Goal: Task Accomplishment & Management: Use online tool/utility

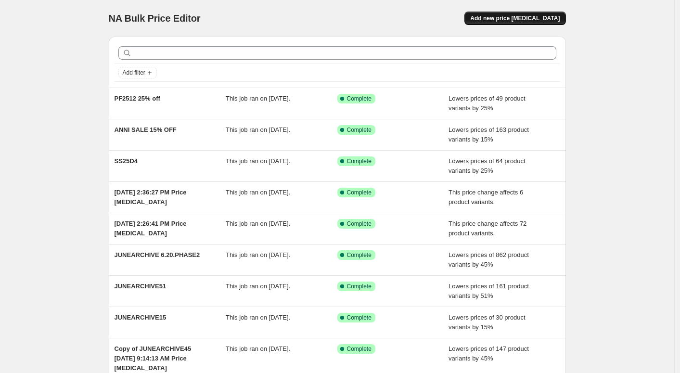
click at [524, 18] on span "Add new price [MEDICAL_DATA]" at bounding box center [515, 18] width 90 height 8
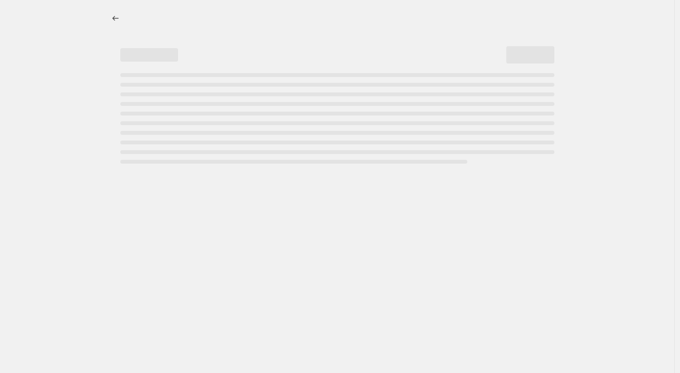
select select "percentage"
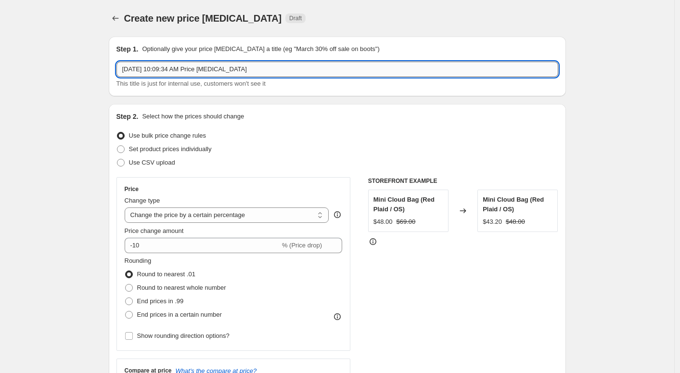
click at [282, 72] on input "[DATE] 10:09:34 AM Price [MEDICAL_DATA]" at bounding box center [338, 69] width 442 height 15
paste input "HS25-32"
paste input "HS25-31"
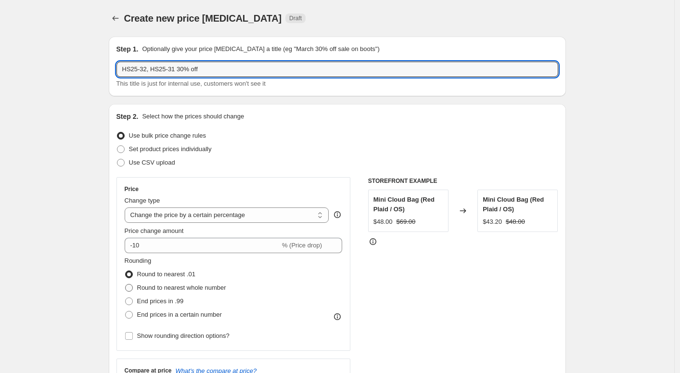
type input "HS25-32, HS25-31 30% off"
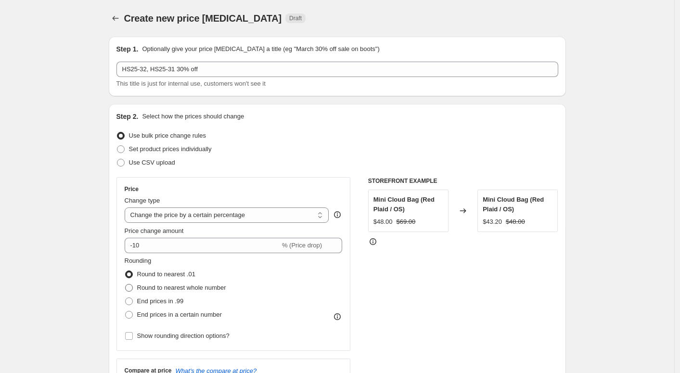
click at [176, 288] on span "Round to nearest whole number" at bounding box center [181, 287] width 89 height 7
click at [126, 285] on input "Round to nearest whole number" at bounding box center [125, 284] width 0 height 0
radio input "true"
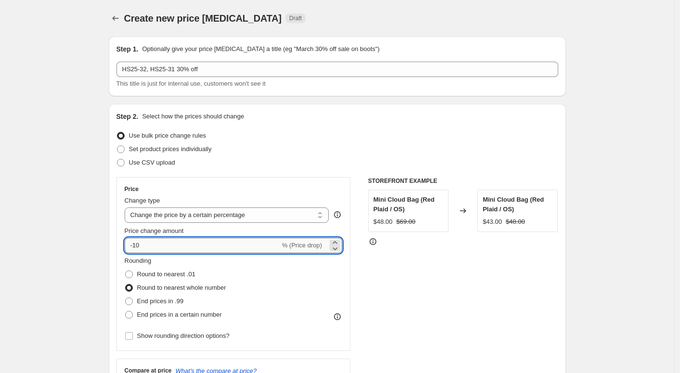
click at [150, 248] on input "-10" at bounding box center [203, 245] width 156 height 15
type input "-1"
type input "-30"
click at [271, 277] on div "Rounding Round to nearest .01 Round to nearest whole number End prices in .99 E…" at bounding box center [234, 288] width 218 height 65
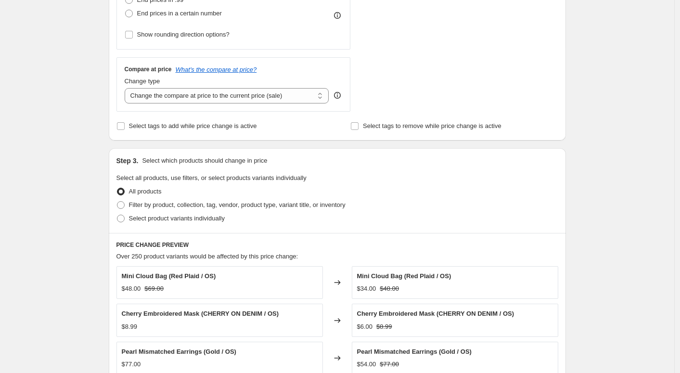
scroll to position [302, 0]
click at [217, 203] on span "Filter by product, collection, tag, vendor, product type, variant title, or inv…" at bounding box center [237, 204] width 217 height 7
click at [117, 201] on input "Filter by product, collection, tag, vendor, product type, variant title, or inv…" at bounding box center [117, 201] width 0 height 0
radio input "true"
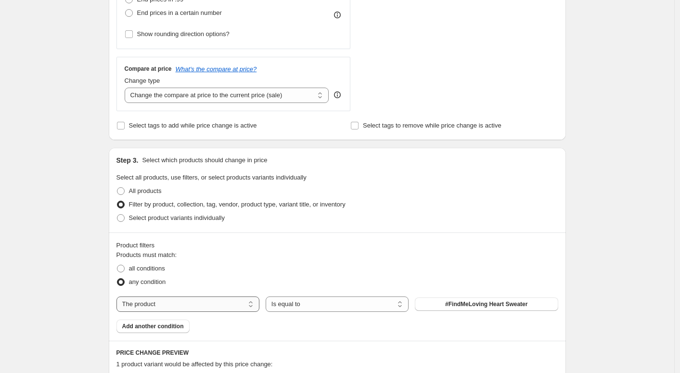
click at [235, 300] on select "The product The product's collection The product's tag The product's vendor The…" at bounding box center [188, 304] width 143 height 15
select select "tag"
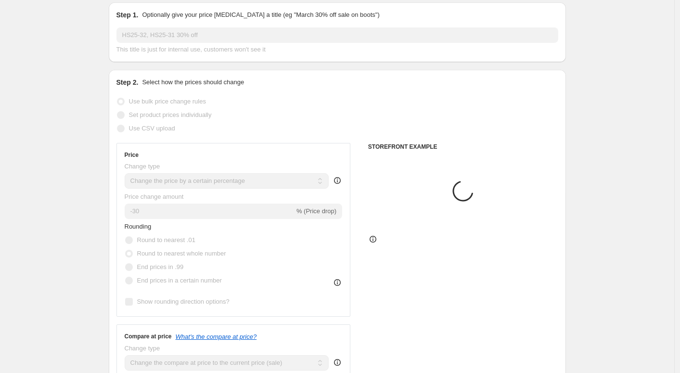
scroll to position [0, 0]
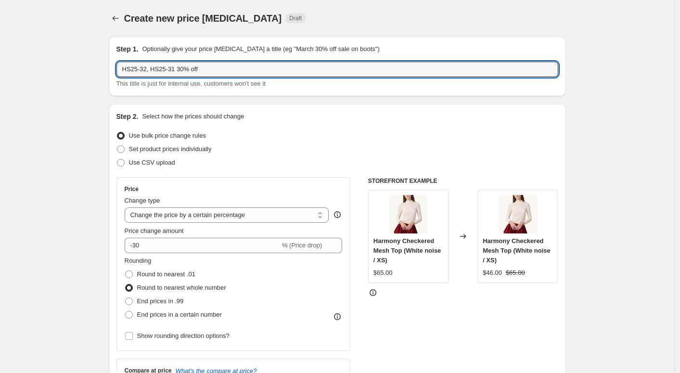
drag, startPoint x: 150, startPoint y: 70, endPoint x: 109, endPoint y: 65, distance: 41.2
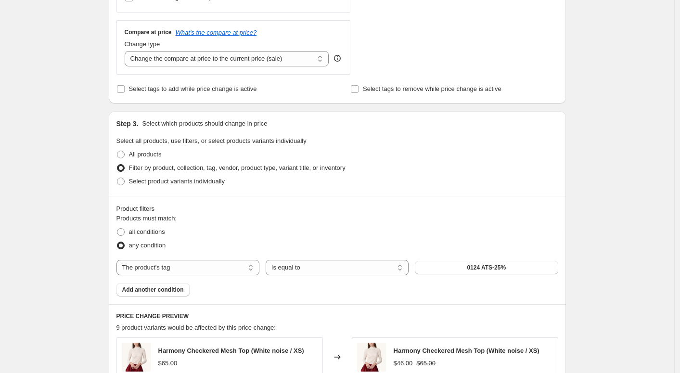
scroll to position [341, 0]
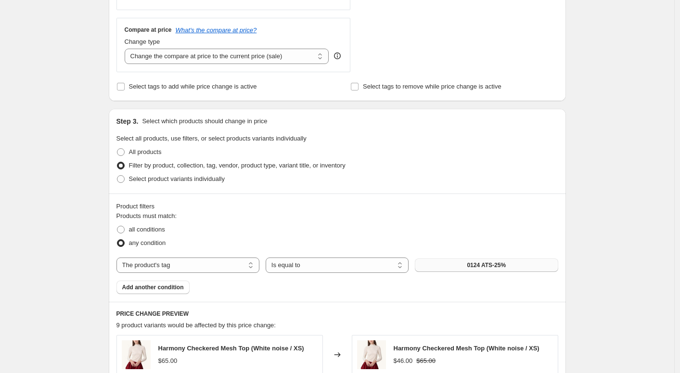
click at [448, 267] on button "0124 ATS-25%" at bounding box center [486, 265] width 143 height 13
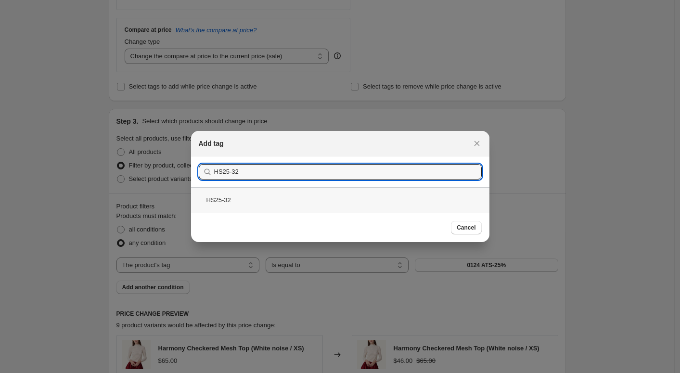
type input "HS25-32"
click at [326, 205] on div "HS25-32" at bounding box center [340, 200] width 299 height 26
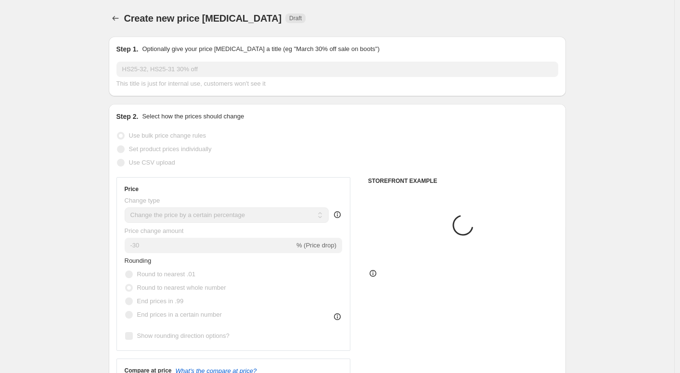
scroll to position [341, 0]
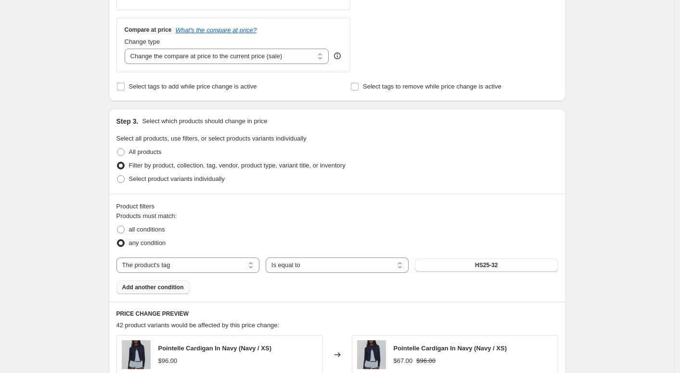
click at [150, 288] on span "Add another condition" at bounding box center [153, 288] width 62 height 8
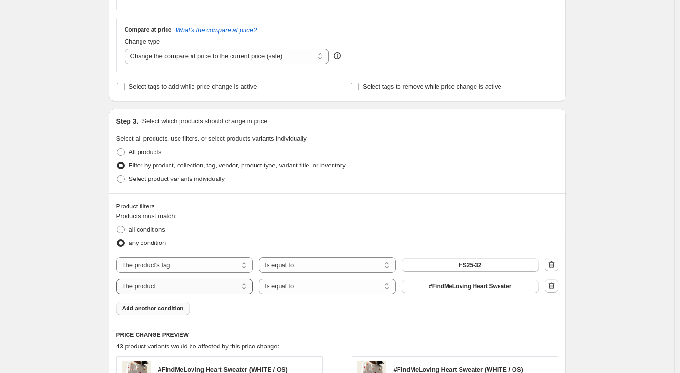
click at [186, 287] on select "The product The product's collection The product's tag The product's vendor The…" at bounding box center [185, 286] width 137 height 15
select select "tag"
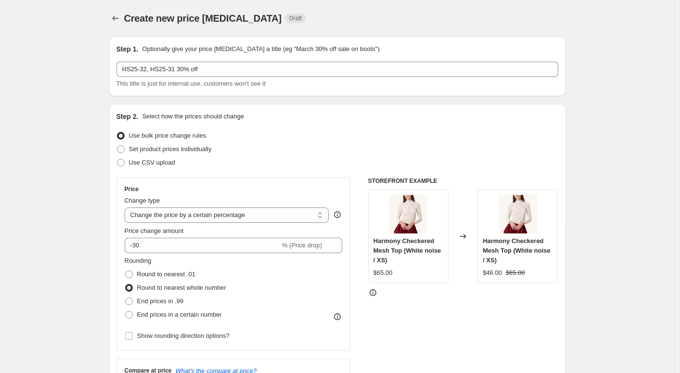
scroll to position [1, 0]
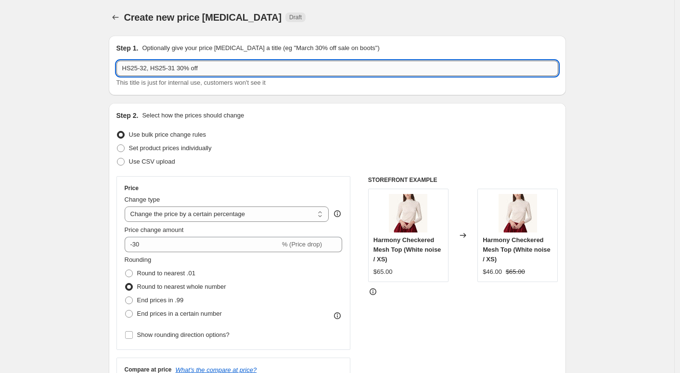
drag, startPoint x: 155, startPoint y: 66, endPoint x: 181, endPoint y: 65, distance: 26.0
click at [181, 65] on input "HS25-32, HS25-31 30% off" at bounding box center [338, 68] width 442 height 15
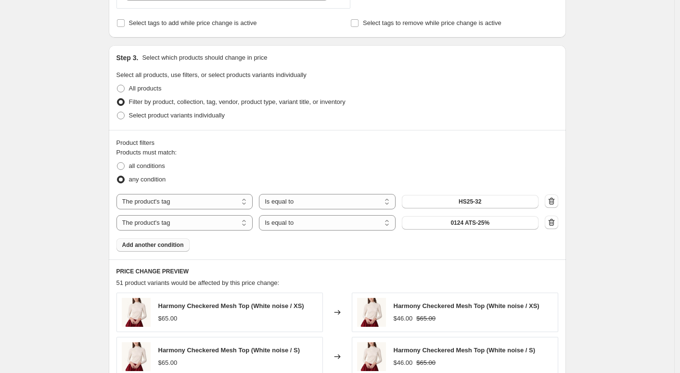
scroll to position [405, 0]
click at [432, 218] on button "0124 ATS-25%" at bounding box center [470, 221] width 137 height 13
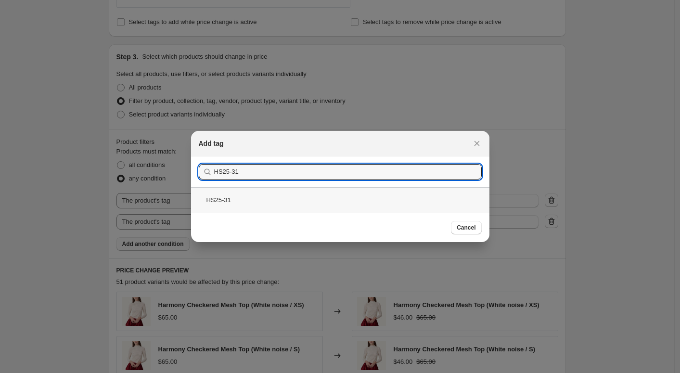
type input "HS25-31"
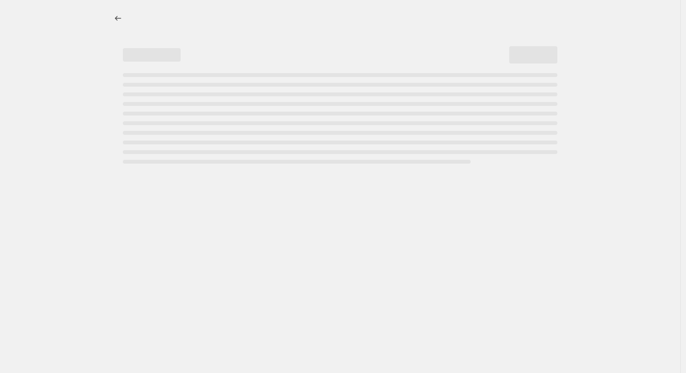
select select "percentage"
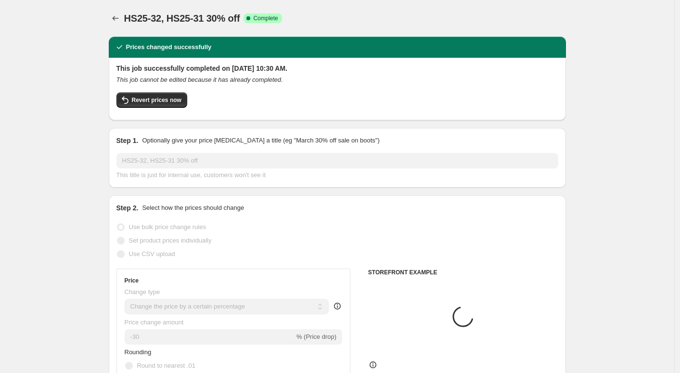
select select "tag"
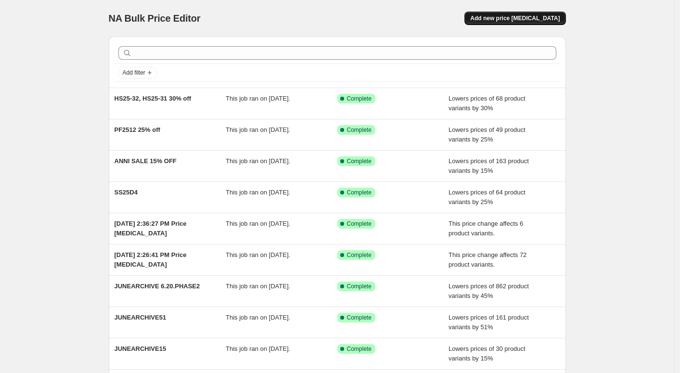
click at [505, 17] on span "Add new price [MEDICAL_DATA]" at bounding box center [515, 18] width 90 height 8
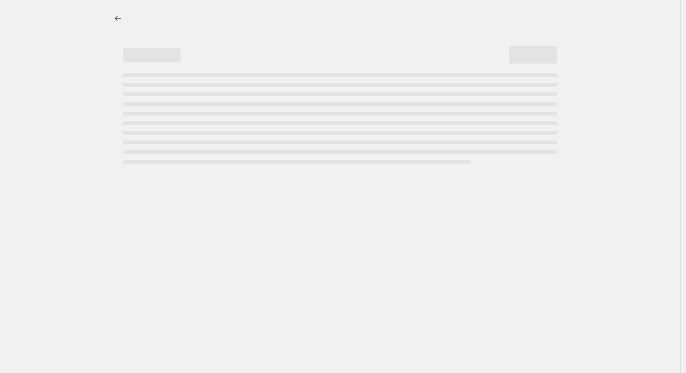
select select "percentage"
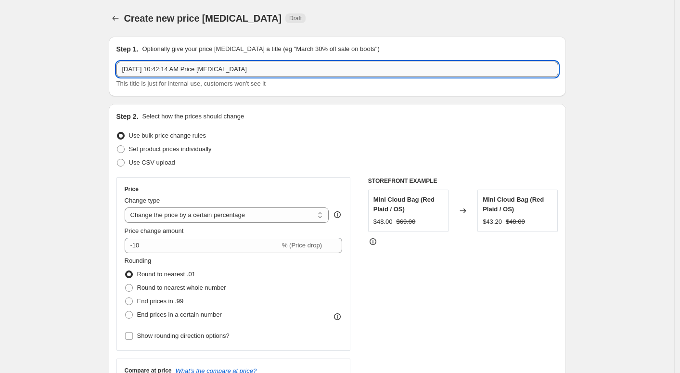
click at [197, 73] on input "Oct 2, 2025, 10:42:14 AM Price change job" at bounding box center [338, 69] width 442 height 15
paste input "31.00 31.00 31.00 31.00 31.00 97.00 97.00 97.00 70.00 70.00 70.00 70.00 70.00 7…"
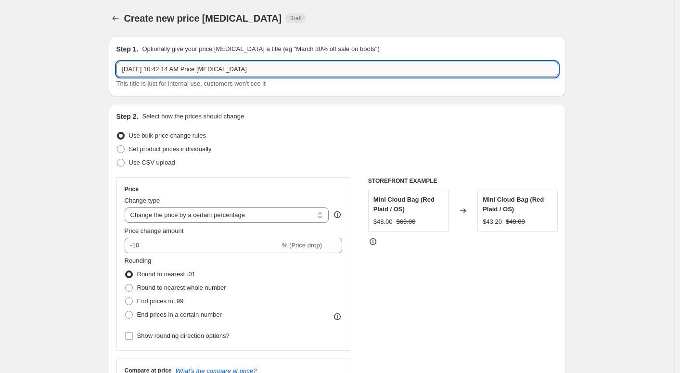
type input "31.00 31.00 31.00 31.00 31.00 97.00 97.00 97.00 70.00 70.00 70.00 70.00 70.00 7…"
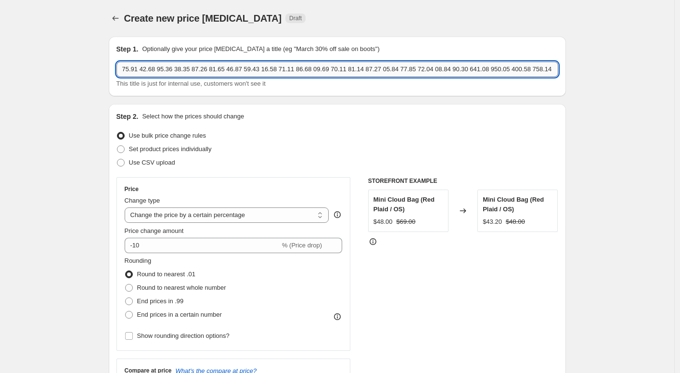
scroll to position [0, 3630]
click at [197, 73] on input "text" at bounding box center [338, 69] width 442 height 15
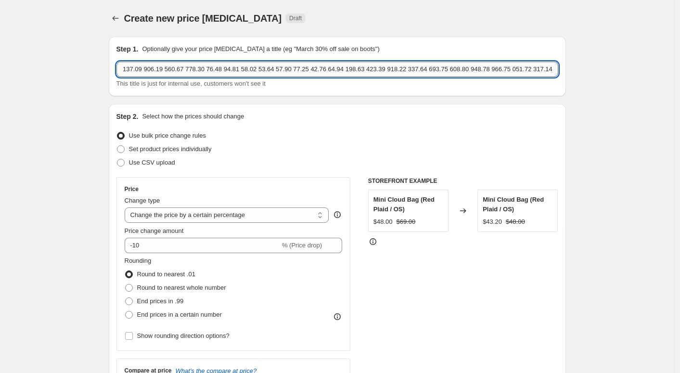
click at [197, 73] on input "text" at bounding box center [338, 69] width 442 height 15
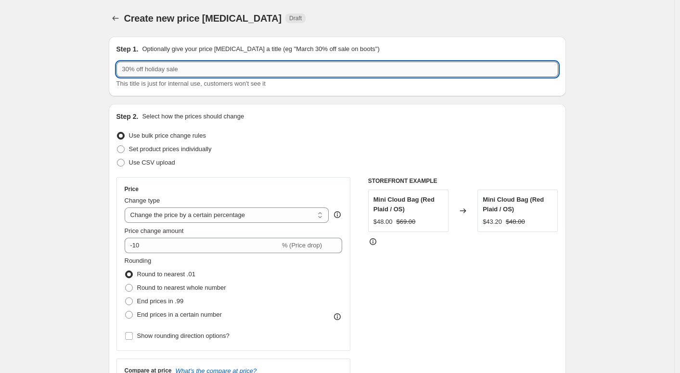
scroll to position [0, 0]
paste input "ss25d4-fmn"
type input "ss25d4-fmn 45% off"
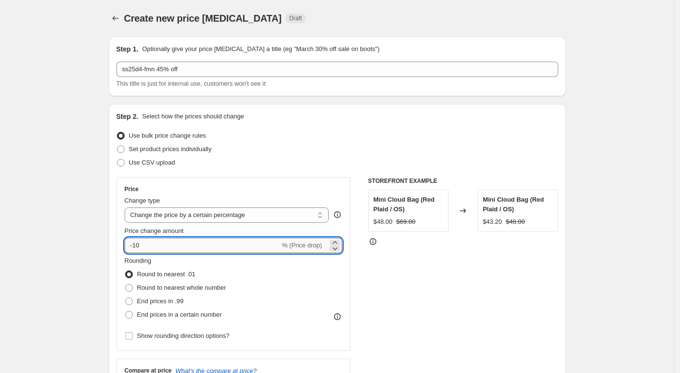
click at [183, 249] on input "-10" at bounding box center [203, 245] width 156 height 15
type input "-1"
type input "-45"
click at [217, 290] on span "Round to nearest whole number" at bounding box center [181, 287] width 89 height 7
click at [126, 285] on input "Round to nearest whole number" at bounding box center [125, 284] width 0 height 0
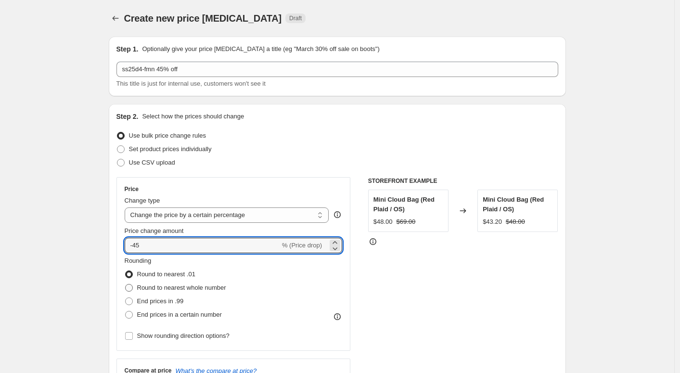
radio input "true"
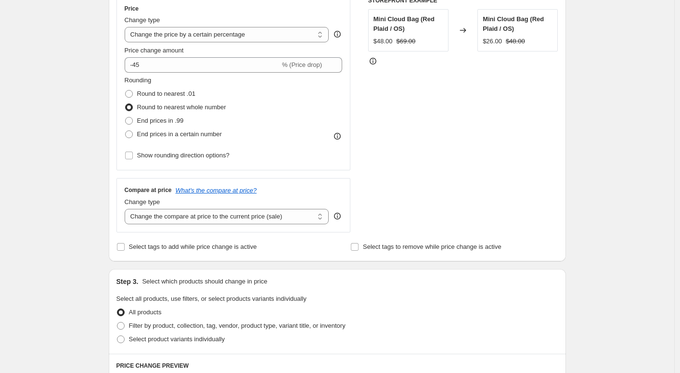
scroll to position [183, 0]
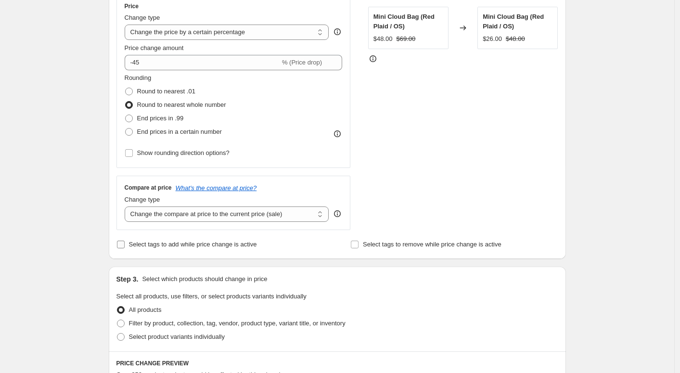
click at [219, 246] on span "Select tags to add while price change is active" at bounding box center [193, 244] width 128 height 7
click at [125, 246] on input "Select tags to add while price change is active" at bounding box center [121, 245] width 8 height 8
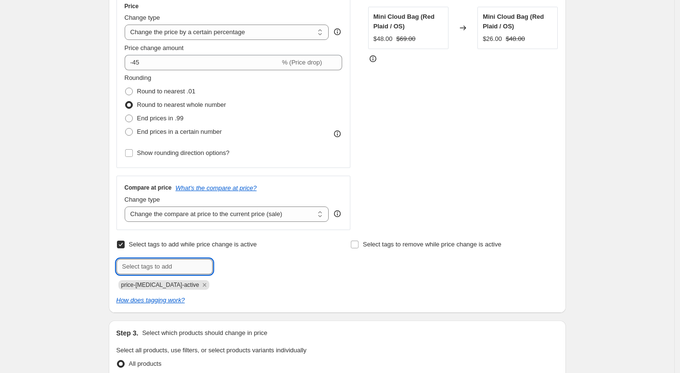
click at [188, 267] on input "text" at bounding box center [165, 266] width 96 height 15
click at [187, 244] on span "Select tags to add while price change is active" at bounding box center [193, 244] width 128 height 7
click at [125, 244] on input "Select tags to add while price change is active" at bounding box center [121, 245] width 8 height 8
checkbox input "false"
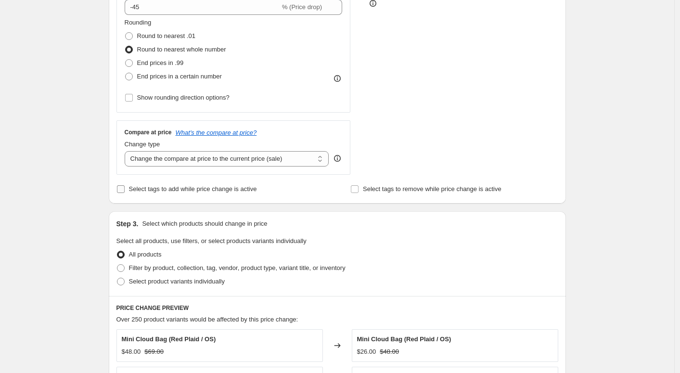
scroll to position [239, 0]
click at [174, 266] on span "Filter by product, collection, tag, vendor, product type, variant title, or inv…" at bounding box center [237, 266] width 217 height 7
click at [117, 264] on input "Filter by product, collection, tag, vendor, product type, variant title, or inv…" at bounding box center [117, 263] width 0 height 0
radio input "true"
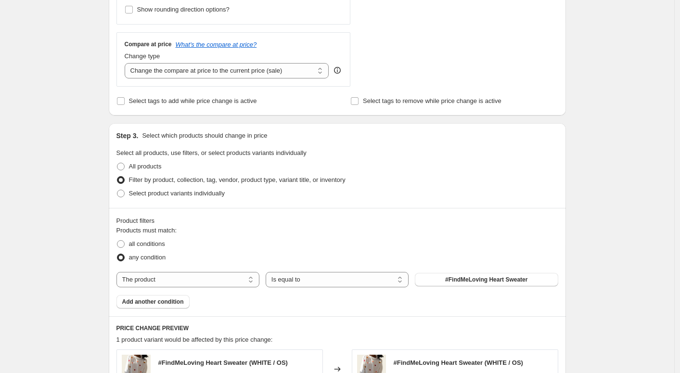
scroll to position [329, 0]
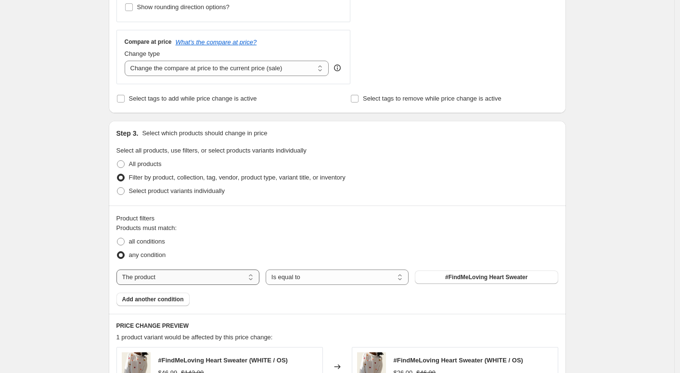
click at [218, 278] on select "The product The product's collection The product's tag The product's vendor The…" at bounding box center [188, 277] width 143 height 15
select select "tag"
click at [459, 275] on button "0124 ATS-25%" at bounding box center [486, 277] width 143 height 13
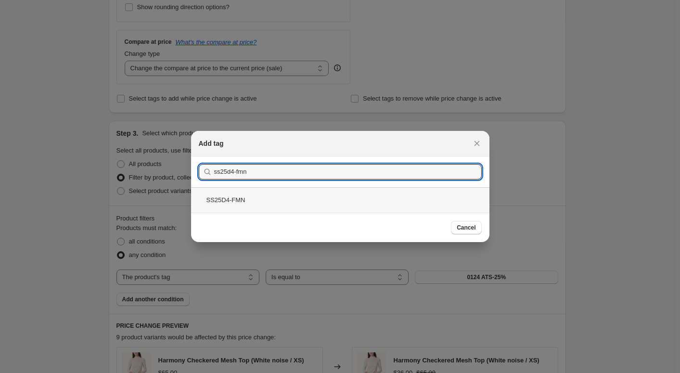
type input "ss25d4-fmn"
click at [376, 211] on div "SS25D4-FMN" at bounding box center [340, 200] width 299 height 26
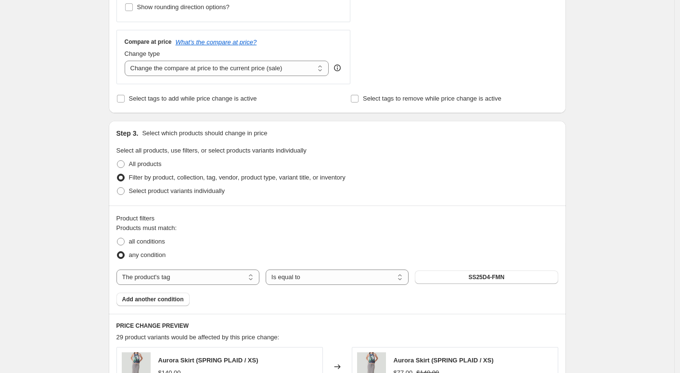
click at [574, 231] on div "Create new price change job. This page is ready Create new price change job Dra…" at bounding box center [337, 206] width 480 height 1071
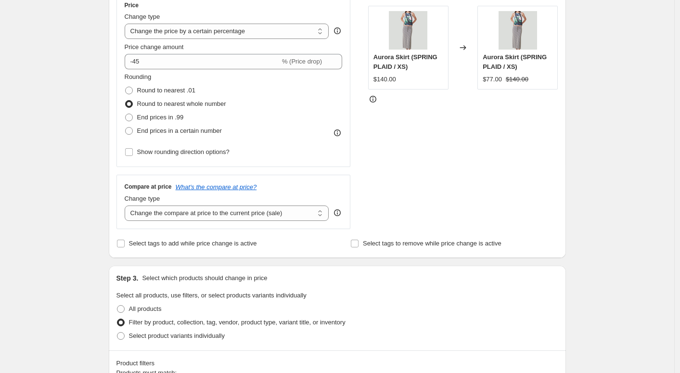
scroll to position [186, 0]
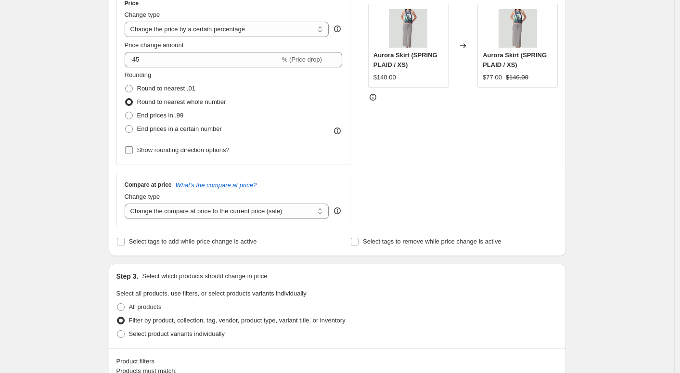
click at [225, 154] on span "Show rounding direction options?" at bounding box center [183, 149] width 92 height 7
click at [133, 154] on input "Show rounding direction options?" at bounding box center [129, 150] width 8 height 8
checkbox input "true"
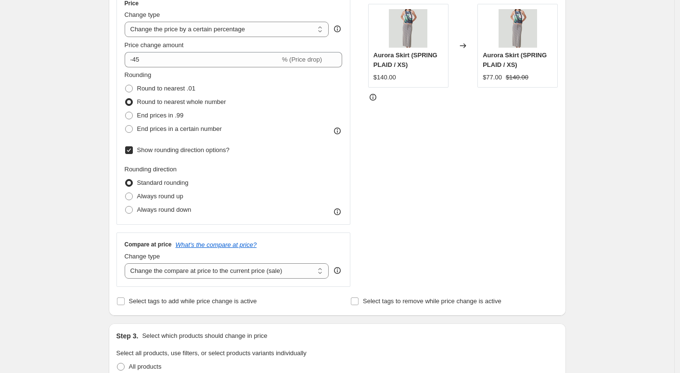
click at [480, 203] on div "STOREFRONT EXAMPLE Aurora Skirt (SPRING PLAID / XS) $140.00 Changed to Aurora S…" at bounding box center [463, 139] width 190 height 296
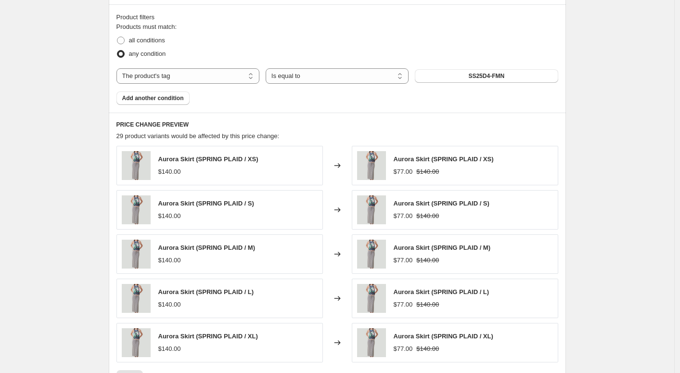
scroll to position [757, 0]
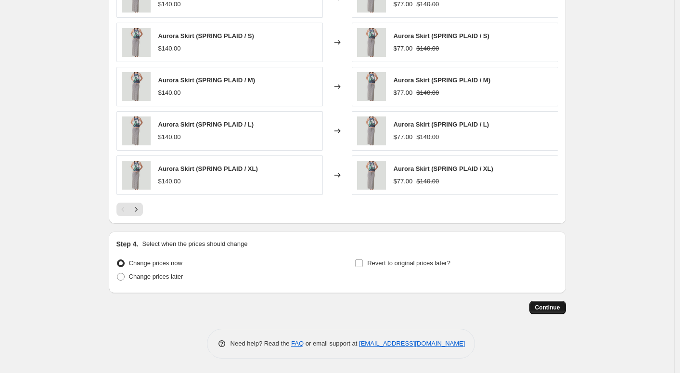
click at [554, 307] on span "Continue" at bounding box center [547, 308] width 25 height 8
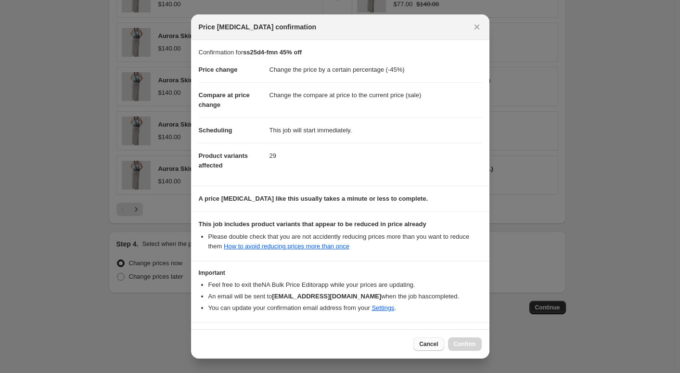
click at [428, 345] on span "Cancel" at bounding box center [428, 344] width 19 height 8
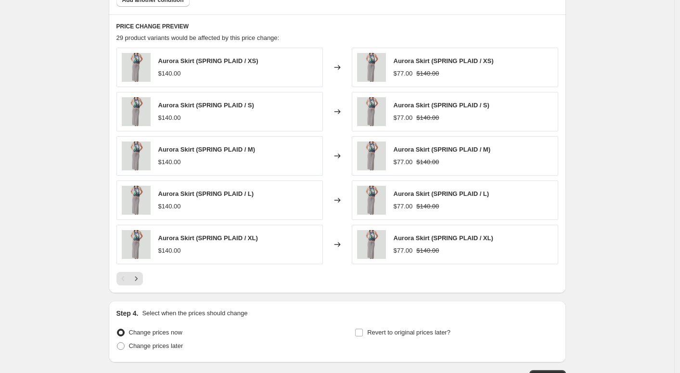
scroll to position [757, 0]
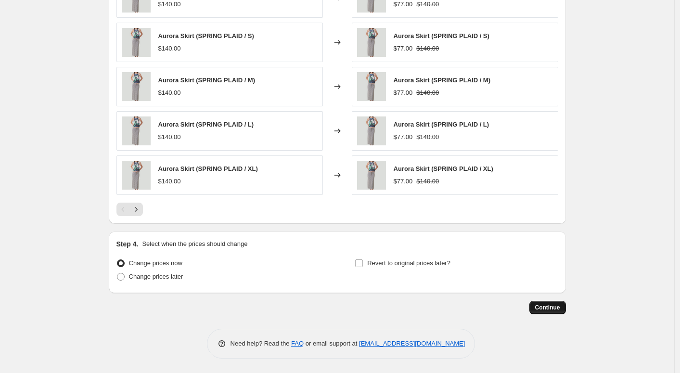
click at [540, 305] on span "Continue" at bounding box center [547, 308] width 25 height 8
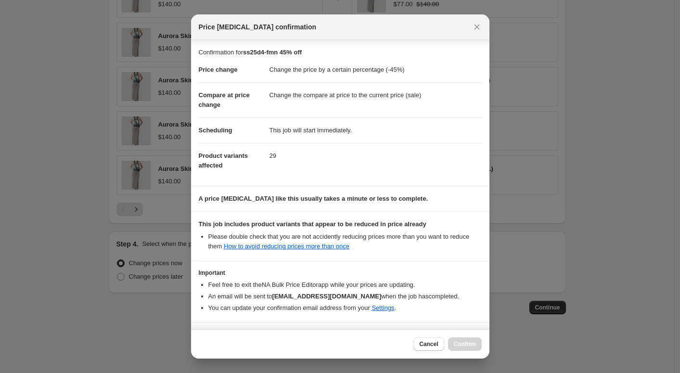
scroll to position [32, 0]
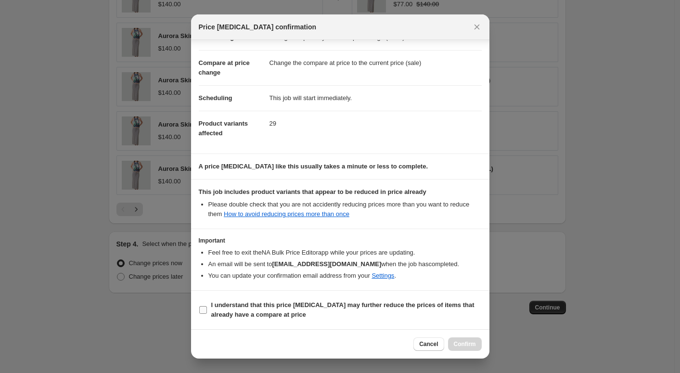
click at [204, 310] on input "I understand that this price change job may further reduce the prices of items …" at bounding box center [203, 310] width 8 height 8
checkbox input "true"
click at [455, 343] on span "Confirm" at bounding box center [465, 344] width 22 height 8
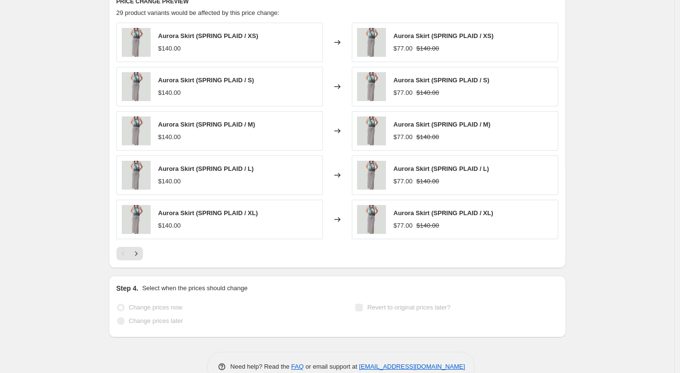
scroll to position [782, 0]
select select "percentage"
select select "tag"
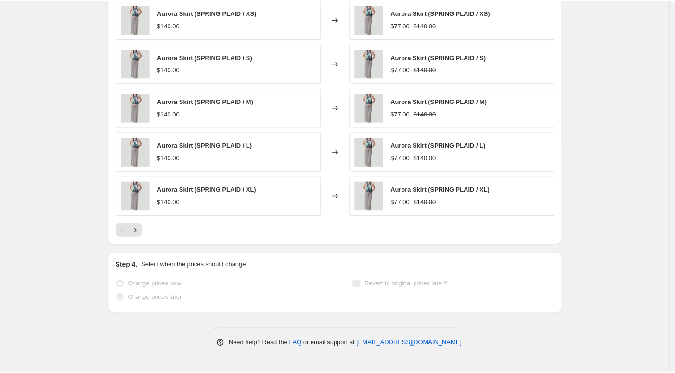
scroll to position [0, 0]
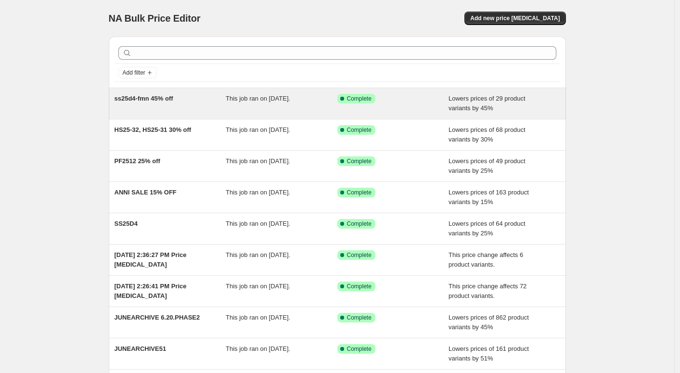
click at [285, 102] on span "This job ran on [DATE]." at bounding box center [258, 98] width 65 height 7
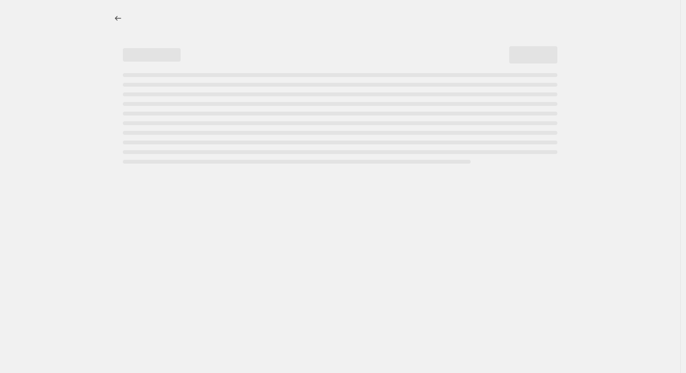
select select "percentage"
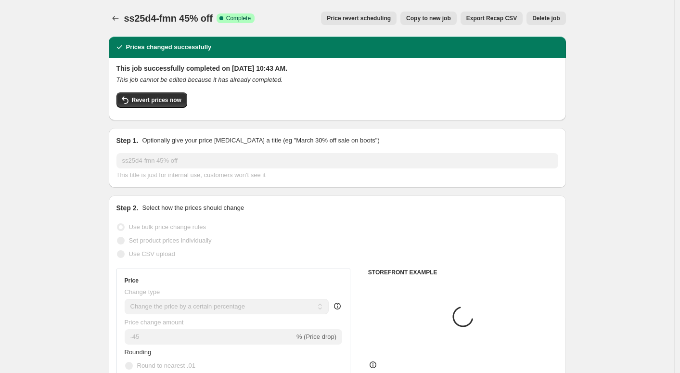
select select "tag"
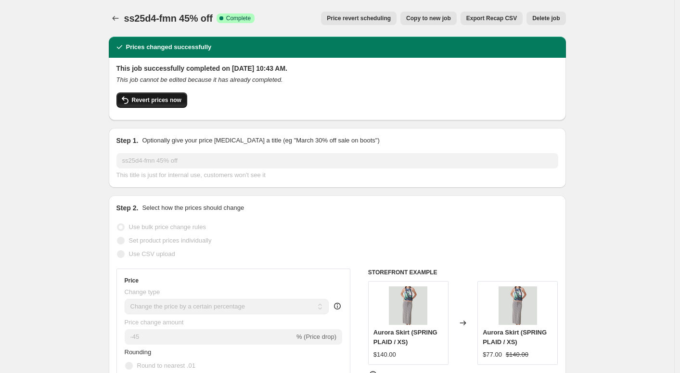
click at [164, 100] on span "Revert prices now" at bounding box center [157, 100] width 50 height 8
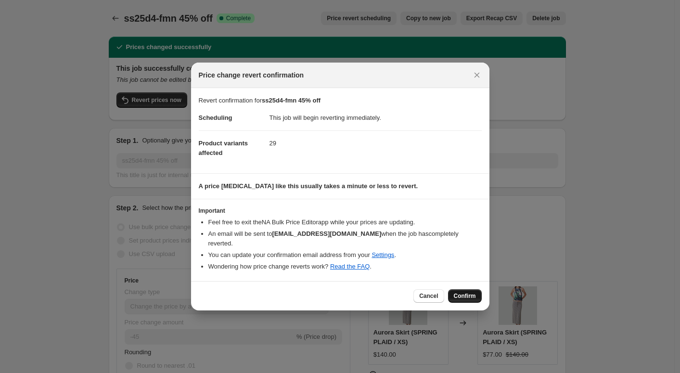
click at [458, 300] on button "Confirm" at bounding box center [465, 295] width 34 height 13
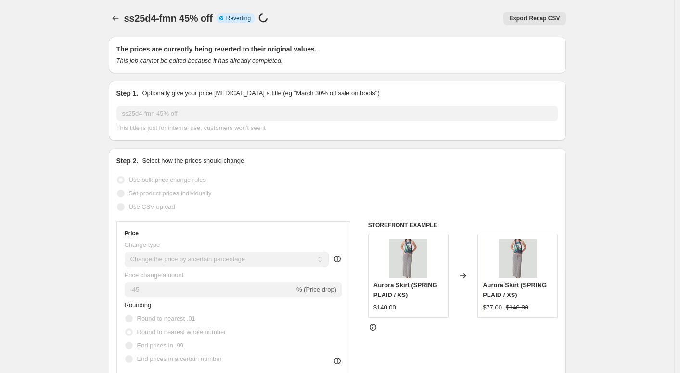
select select "percentage"
select select "tag"
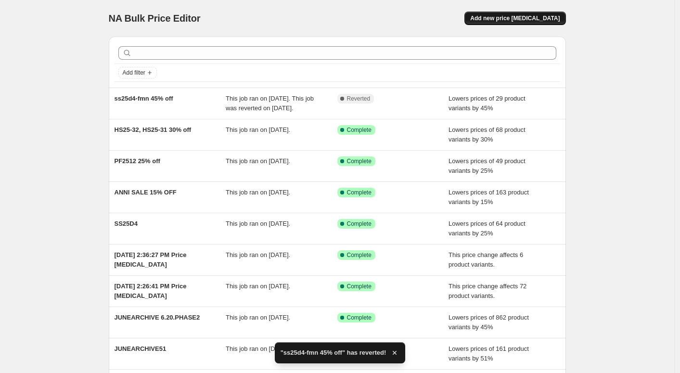
click at [506, 23] on button "Add new price change job" at bounding box center [515, 18] width 101 height 13
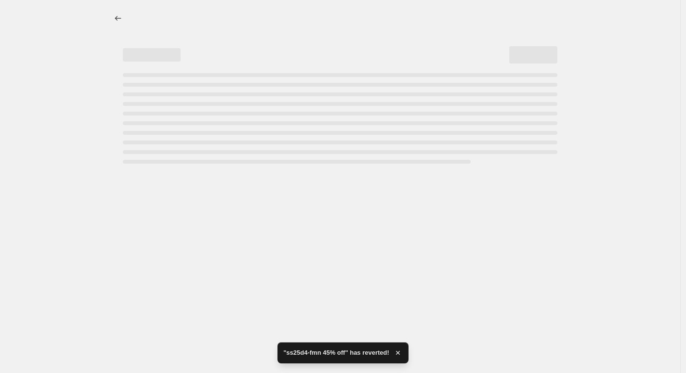
select select "percentage"
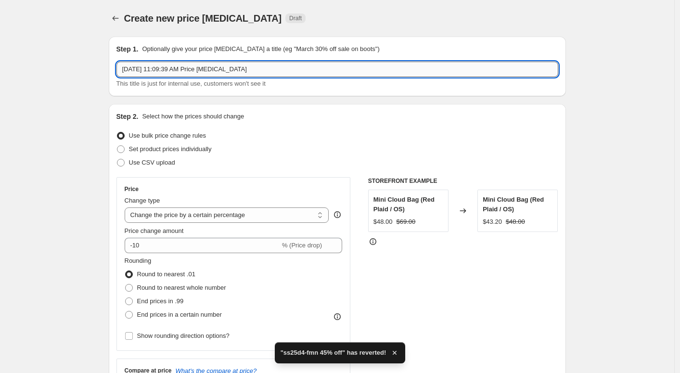
click at [221, 74] on input "Oct 2, 2025, 11:09:39 AM Price change job" at bounding box center [338, 69] width 442 height 15
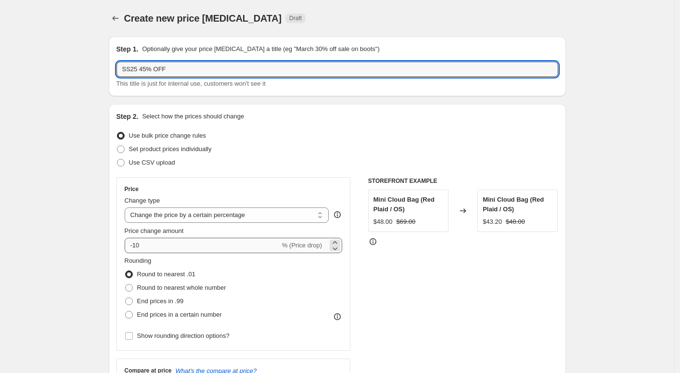
type input "SS25 45% OFF"
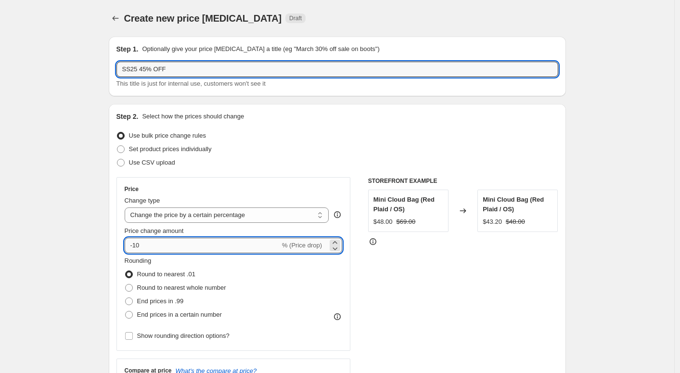
click at [194, 245] on input "-10" at bounding box center [203, 245] width 156 height 15
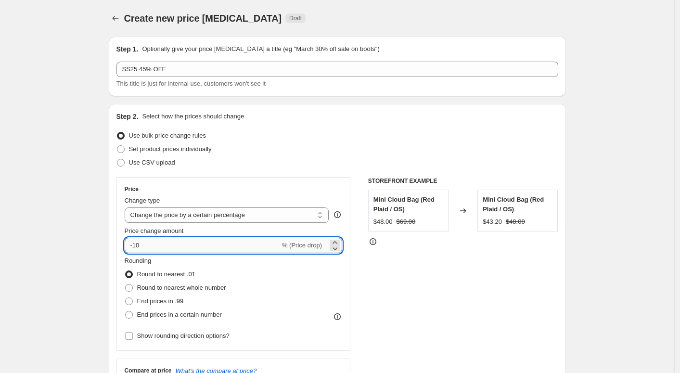
type input "-1"
type input "-45"
click at [205, 289] on span "Round to nearest whole number" at bounding box center [181, 287] width 89 height 7
click at [126, 285] on input "Round to nearest whole number" at bounding box center [125, 284] width 0 height 0
radio input "true"
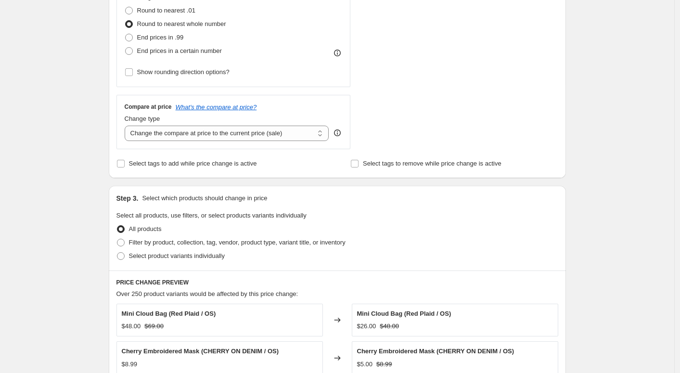
scroll to position [266, 0]
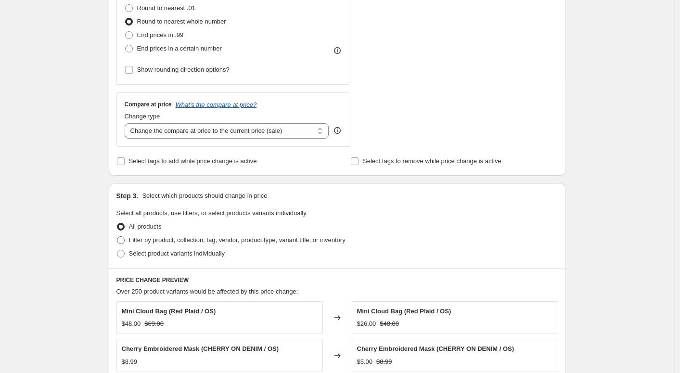
click at [135, 237] on span "Filter by product, collection, tag, vendor, product type, variant title, or inv…" at bounding box center [237, 239] width 217 height 7
click at [117, 237] on input "Filter by product, collection, tag, vendor, product type, variant title, or inv…" at bounding box center [117, 236] width 0 height 0
radio input "true"
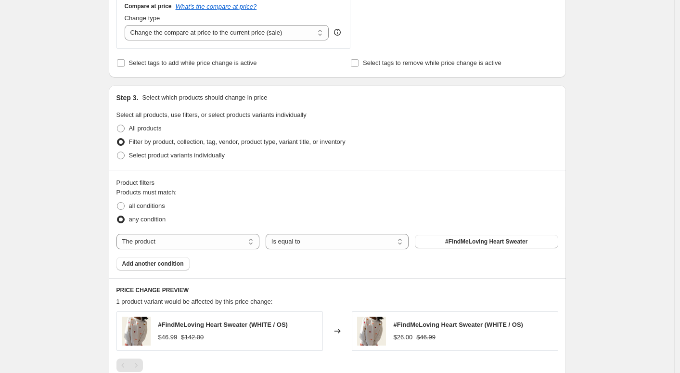
scroll to position [373, 0]
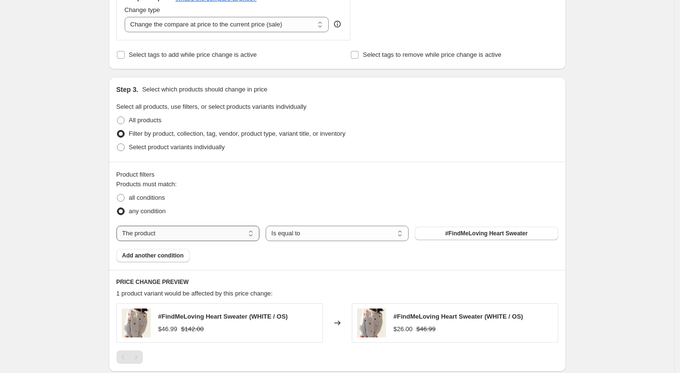
click at [241, 233] on select "The product The product's collection The product's tag The product's vendor The…" at bounding box center [188, 233] width 143 height 15
select select "tag"
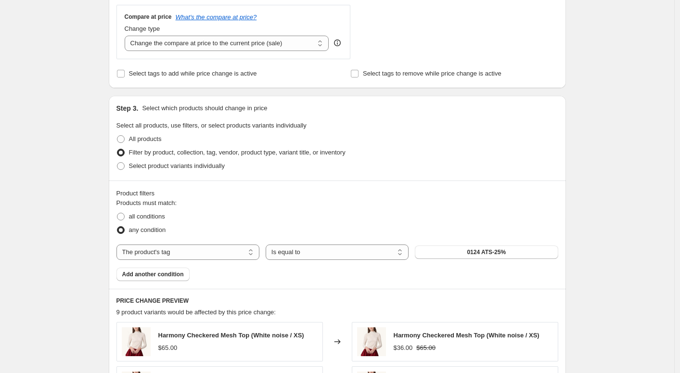
scroll to position [361, 0]
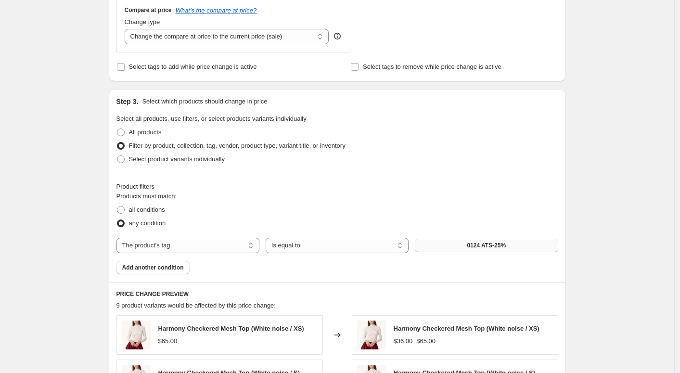
click at [476, 247] on span "0124 ATS-25%" at bounding box center [486, 246] width 39 height 8
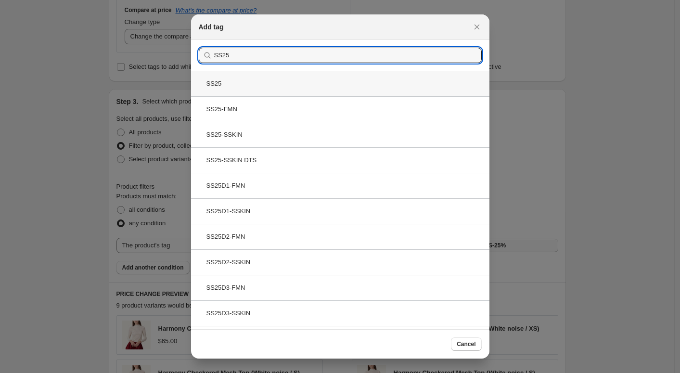
type input "SS25"
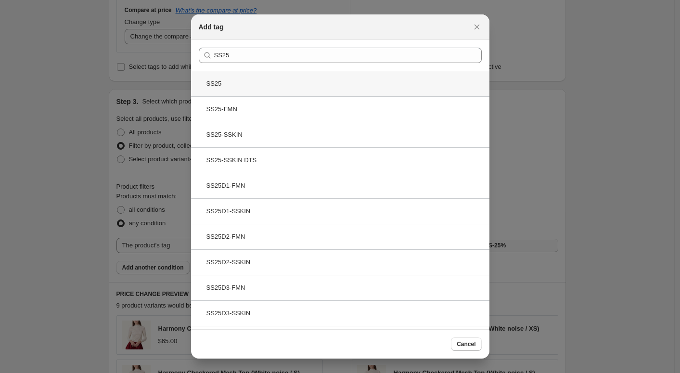
click at [268, 88] on div "SS25" at bounding box center [340, 84] width 299 height 26
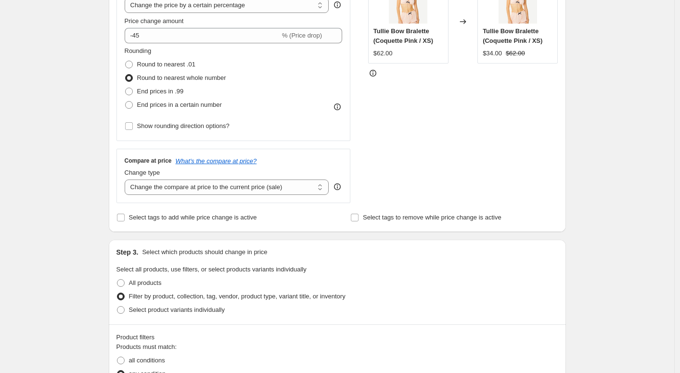
scroll to position [208, 0]
click at [196, 128] on span "Show rounding direction options?" at bounding box center [183, 127] width 92 height 7
click at [133, 128] on input "Show rounding direction options?" at bounding box center [129, 128] width 8 height 8
checkbox input "true"
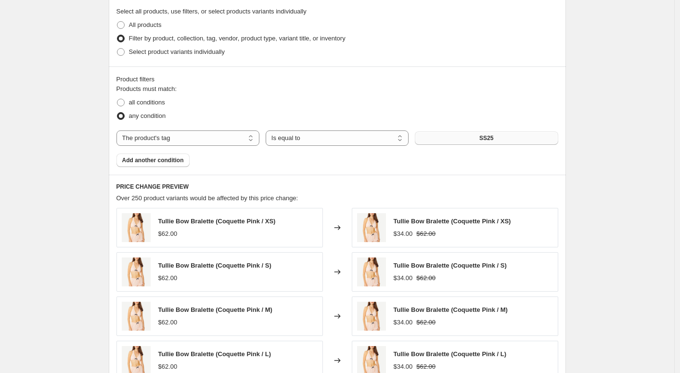
scroll to position [757, 0]
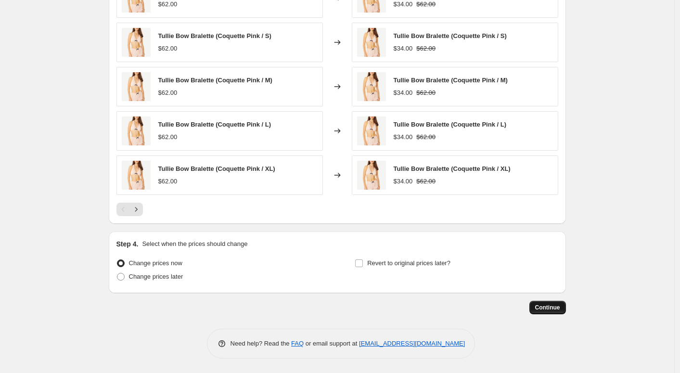
click at [556, 305] on span "Continue" at bounding box center [547, 308] width 25 height 8
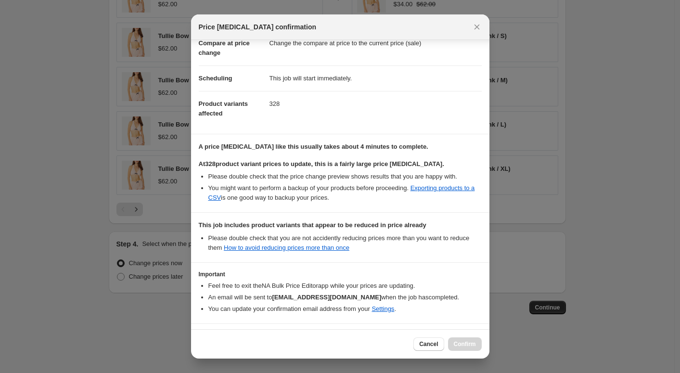
scroll to position [85, 0]
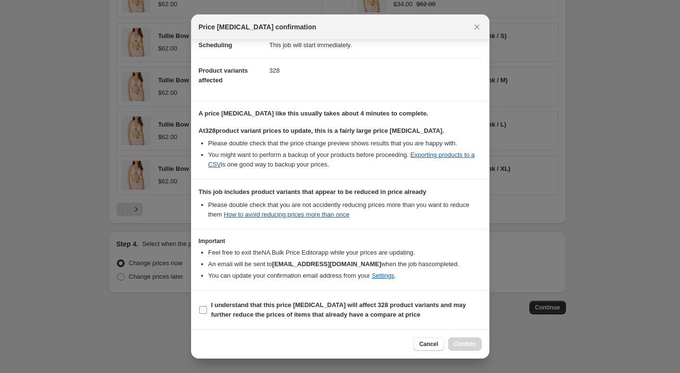
click at [208, 307] on label "I understand that this price change job will affect 328 product variants and ma…" at bounding box center [340, 310] width 283 height 23
click at [207, 307] on input "I understand that this price change job will affect 328 product variants and ma…" at bounding box center [203, 310] width 8 height 8
checkbox input "true"
click at [459, 343] on span "Confirm" at bounding box center [465, 344] width 22 height 8
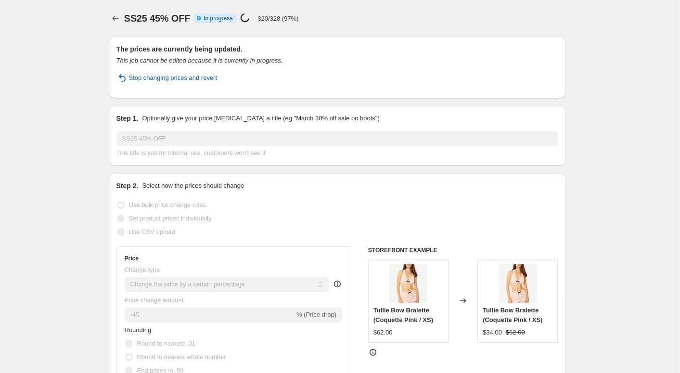
select select "percentage"
select select "tag"
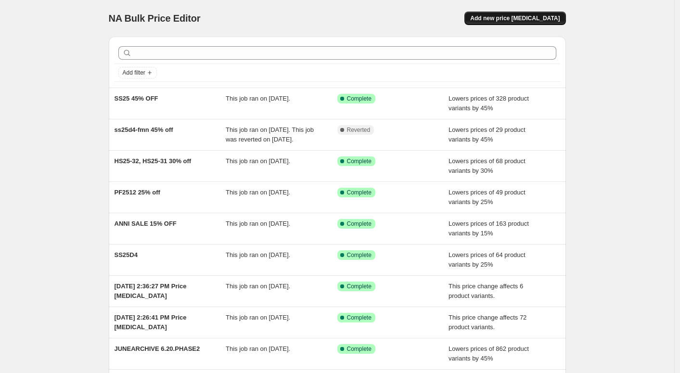
click at [508, 22] on span "Add new price [MEDICAL_DATA]" at bounding box center [515, 18] width 90 height 8
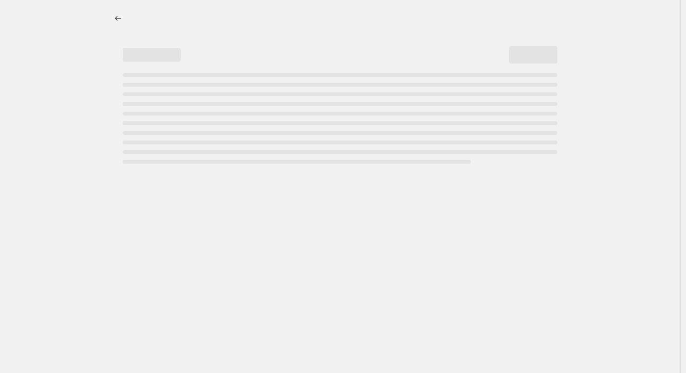
select select "percentage"
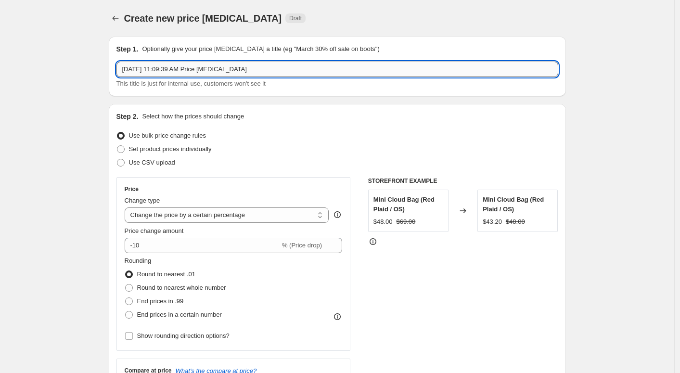
click at [168, 68] on input "Oct 2, 2025, 11:09:39 AM Price change job" at bounding box center [338, 69] width 442 height 15
click at [168, 68] on input "Oct 2, 2025, 11fw:09:39 AM Price change job" at bounding box center [338, 69] width 442 height 15
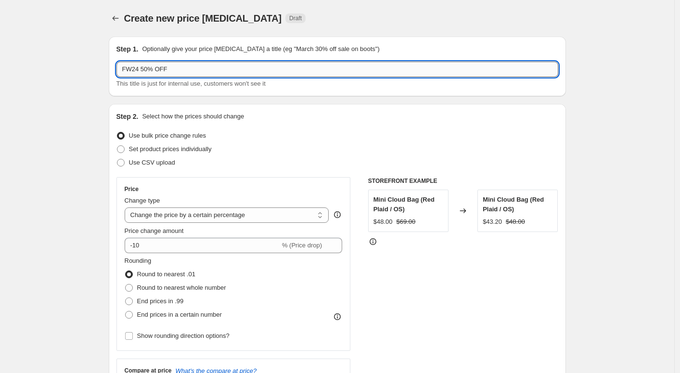
click at [150, 73] on input "FW24 50% OFF" at bounding box center [338, 69] width 442 height 15
type input "FW24 55% OFF"
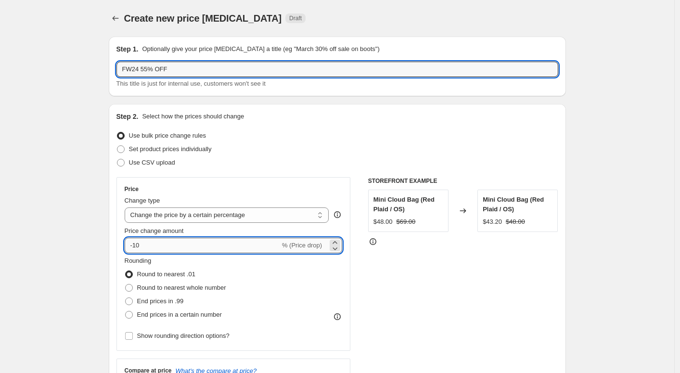
click at [175, 243] on input "-10" at bounding box center [203, 245] width 156 height 15
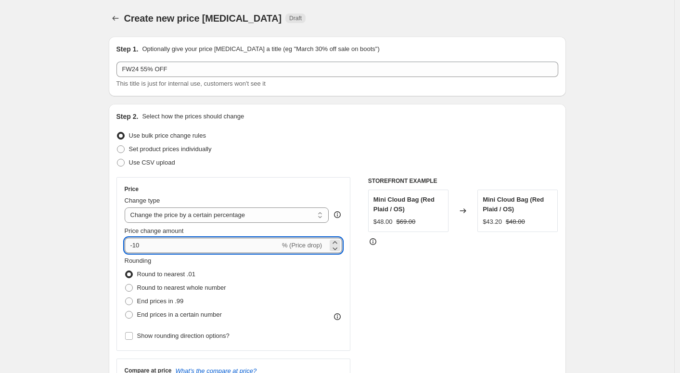
type input "-1"
type input "-55"
click at [202, 288] on span "Round to nearest whole number" at bounding box center [181, 287] width 89 height 7
click at [126, 285] on input "Round to nearest whole number" at bounding box center [125, 284] width 0 height 0
radio input "true"
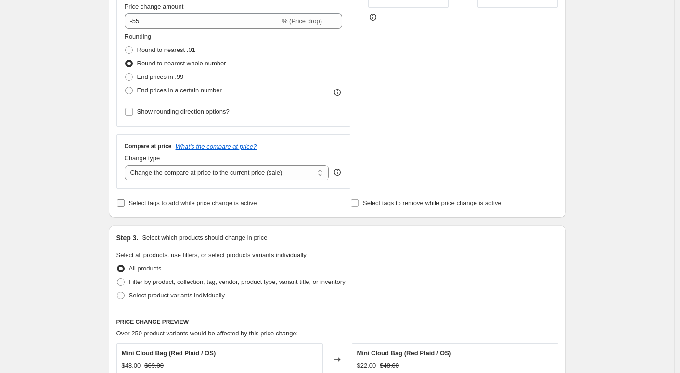
scroll to position [225, 0]
click at [208, 284] on span "Filter by product, collection, tag, vendor, product type, variant title, or inv…" at bounding box center [237, 280] width 217 height 7
click at [117, 278] on input "Filter by product, collection, tag, vendor, product type, variant title, or inv…" at bounding box center [117, 277] width 0 height 0
radio input "true"
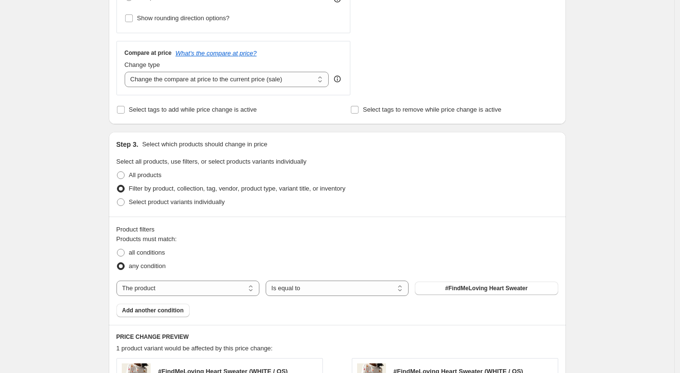
scroll to position [324, 0]
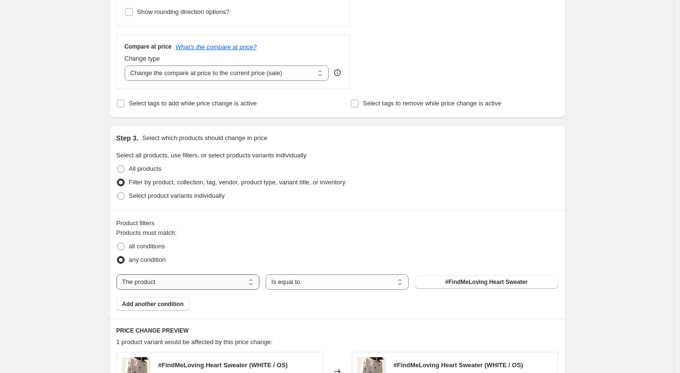
click at [235, 279] on select "The product The product's collection The product's tag The product's vendor The…" at bounding box center [188, 281] width 143 height 15
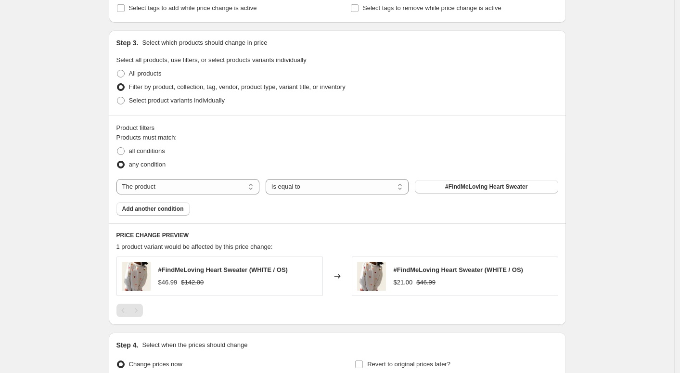
click at [318, 282] on div "#FindMeLoving Heart Sweater (WHITE / OS) $46.99 $142.00" at bounding box center [220, 276] width 207 height 39
click at [309, 189] on select "Is equal to Is not equal to" at bounding box center [337, 186] width 143 height 15
click at [214, 182] on select "The product The product's collection The product's tag The product's vendor The…" at bounding box center [188, 186] width 143 height 15
select select "tag"
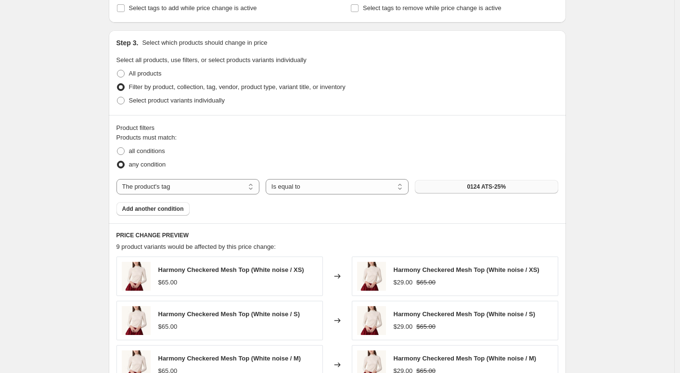
click at [461, 186] on button "0124 ATS-25%" at bounding box center [486, 186] width 143 height 13
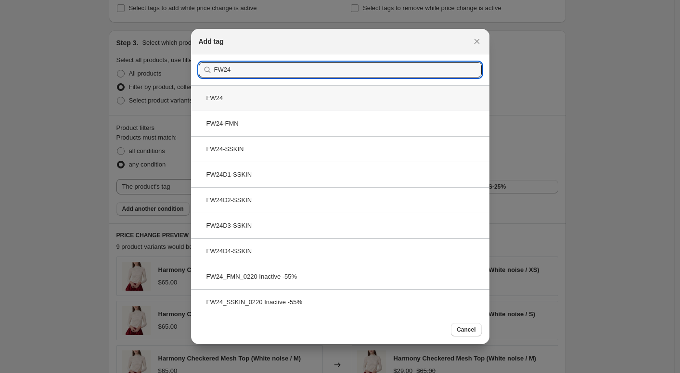
type input "FW24"
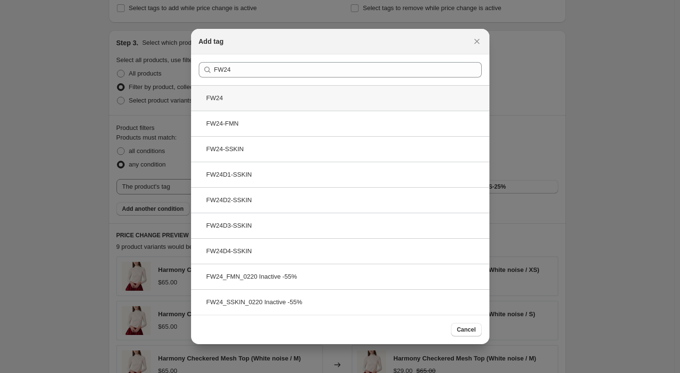
click at [250, 98] on div "FW24" at bounding box center [340, 98] width 299 height 26
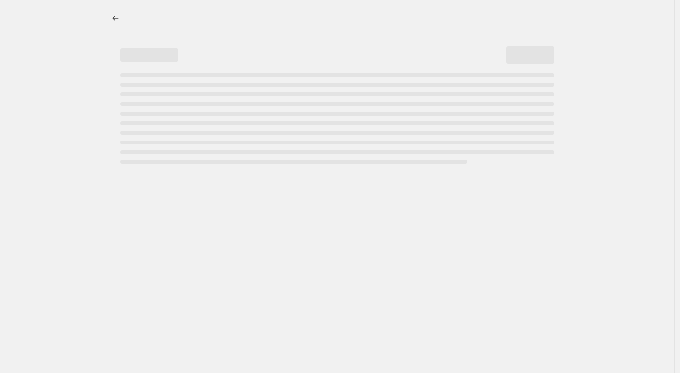
select select "percentage"
select select "tag"
select select "percentage"
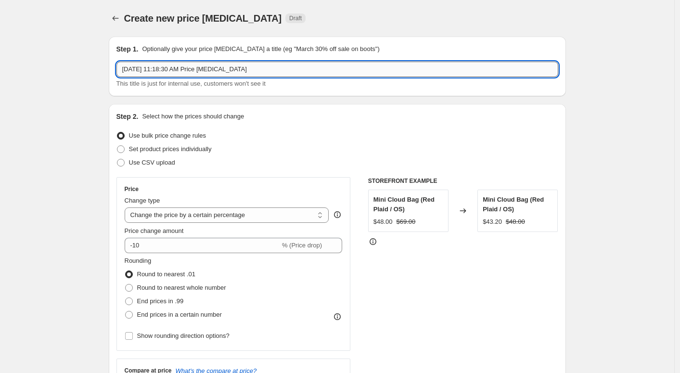
click at [222, 74] on input "[DATE] 11:18:30 AM Price [MEDICAL_DATA]" at bounding box center [338, 69] width 442 height 15
type input "FW24 55% OFF"
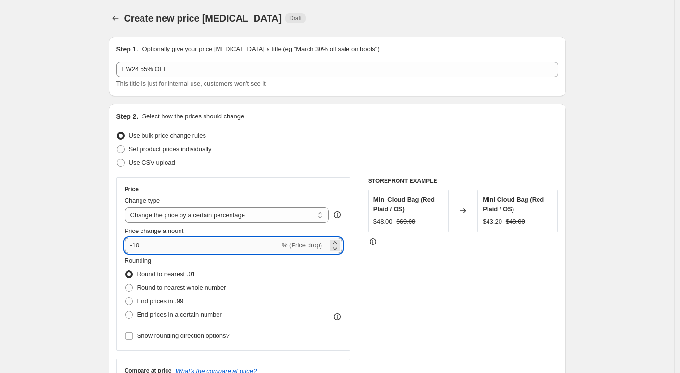
click at [238, 244] on input "-10" at bounding box center [203, 245] width 156 height 15
type input "-1"
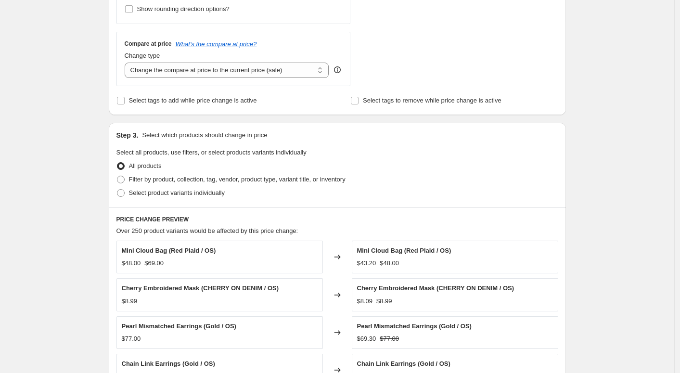
scroll to position [330, 0]
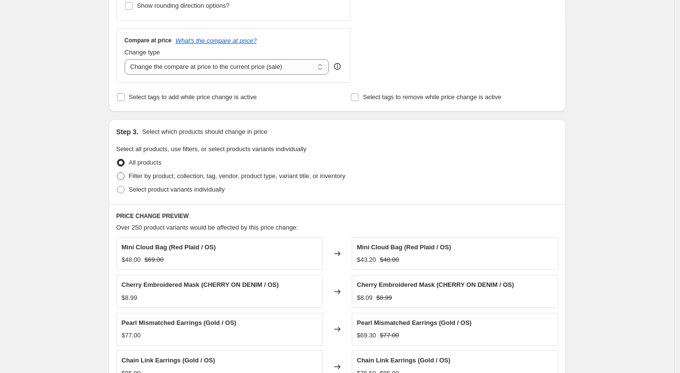
type input "-55"
click at [204, 176] on span "Filter by product, collection, tag, vendor, product type, variant title, or inv…" at bounding box center [237, 175] width 217 height 7
click at [117, 173] on input "Filter by product, collection, tag, vendor, product type, variant title, or inv…" at bounding box center [117, 172] width 0 height 0
radio input "true"
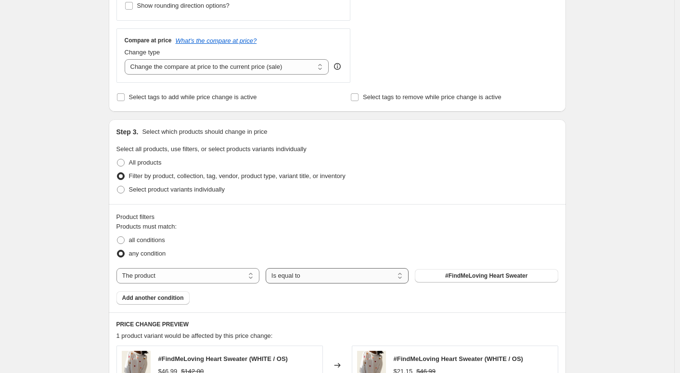
click at [285, 276] on select "Is equal to Is not equal to" at bounding box center [337, 275] width 143 height 15
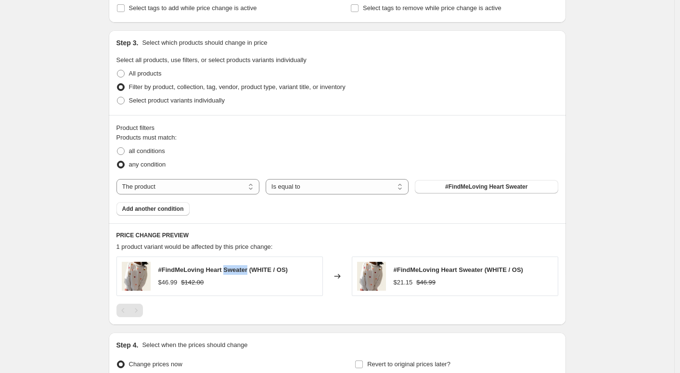
click at [246, 273] on div "#FindMeLoving Heart Sweater (WHITE / OS)" at bounding box center [223, 270] width 130 height 10
click at [241, 189] on select "The product The product's collection The product's tag The product's vendor The…" at bounding box center [188, 186] width 143 height 15
select select "tag"
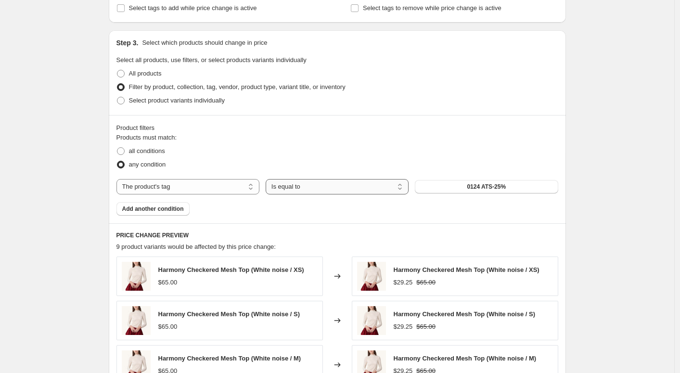
click at [321, 186] on select "Is equal to Is not equal to" at bounding box center [337, 186] width 143 height 15
click at [268, 179] on select "Is equal to Is not equal to" at bounding box center [337, 186] width 143 height 15
click at [455, 184] on button "0124 ATS-25%" at bounding box center [486, 186] width 143 height 13
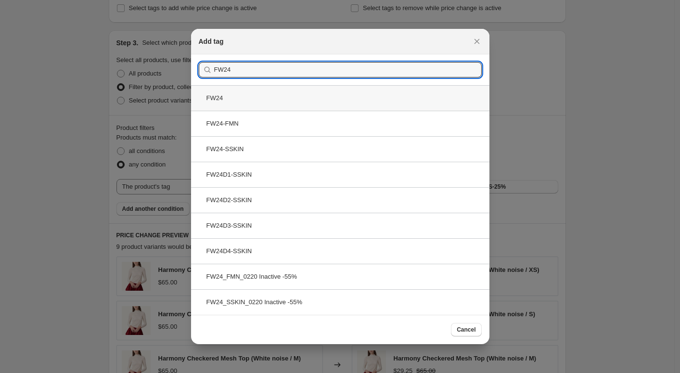
type input "FW24"
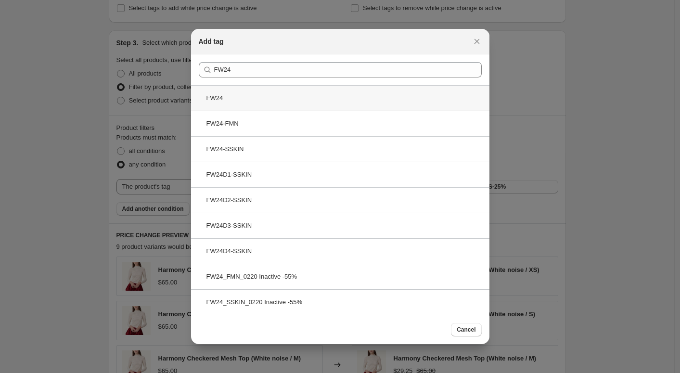
click at [220, 107] on div "FW24" at bounding box center [340, 98] width 299 height 26
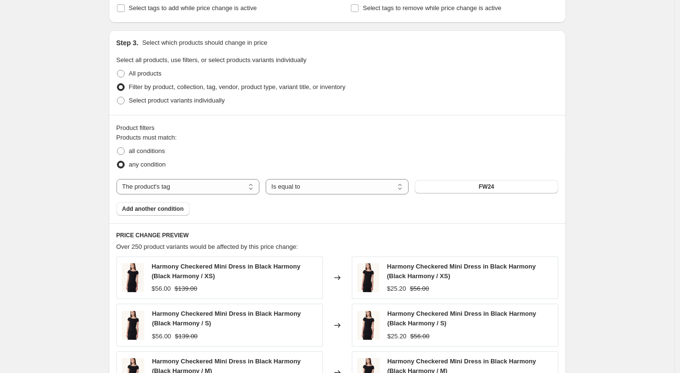
click at [253, 130] on div "Product filters" at bounding box center [338, 128] width 442 height 10
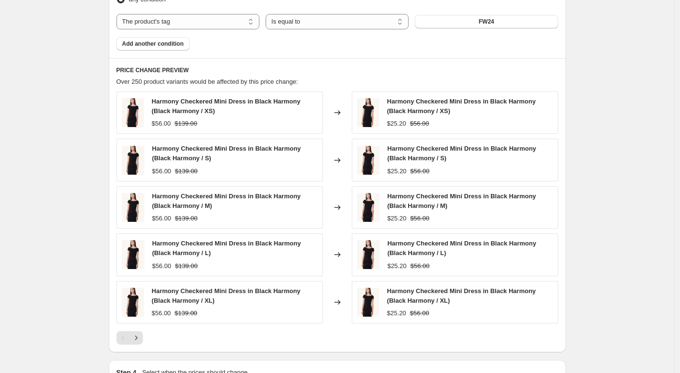
scroll to position [589, 0]
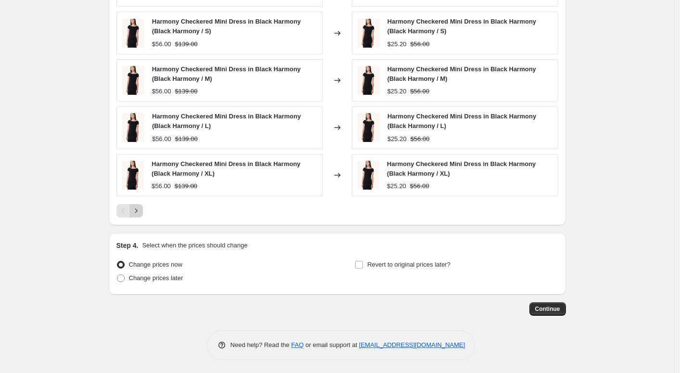
click at [141, 213] on icon "Next" at bounding box center [136, 211] width 10 height 10
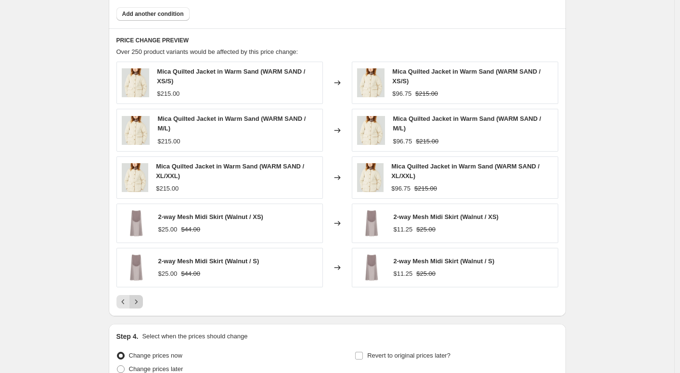
scroll to position [612, 0]
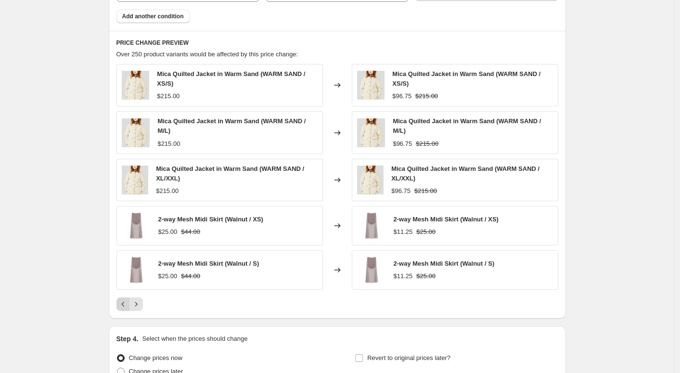
click at [121, 303] on icon "Previous" at bounding box center [123, 304] width 10 height 10
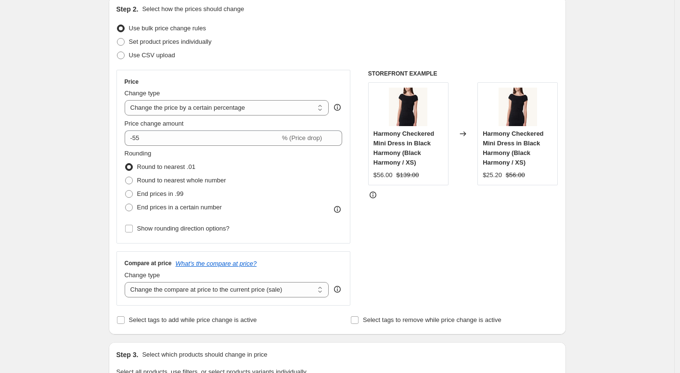
scroll to position [105, 0]
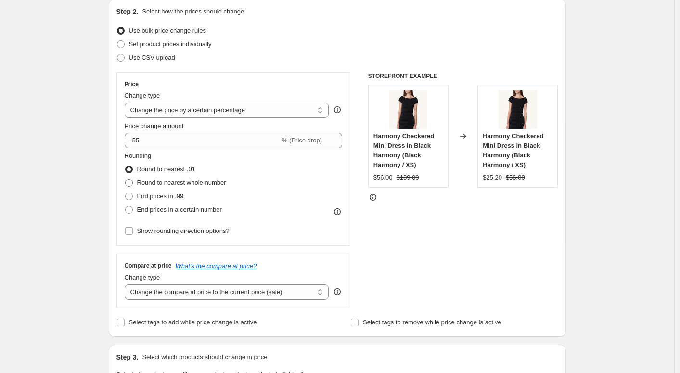
click at [207, 182] on span "Round to nearest whole number" at bounding box center [181, 182] width 89 height 7
click at [126, 180] on input "Round to nearest whole number" at bounding box center [125, 179] width 0 height 0
radio input "true"
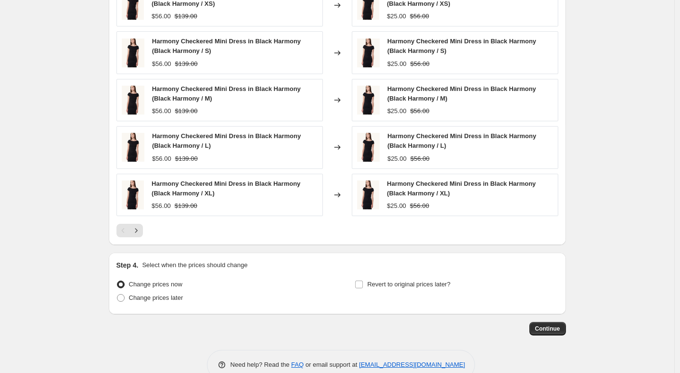
scroll to position [707, 0]
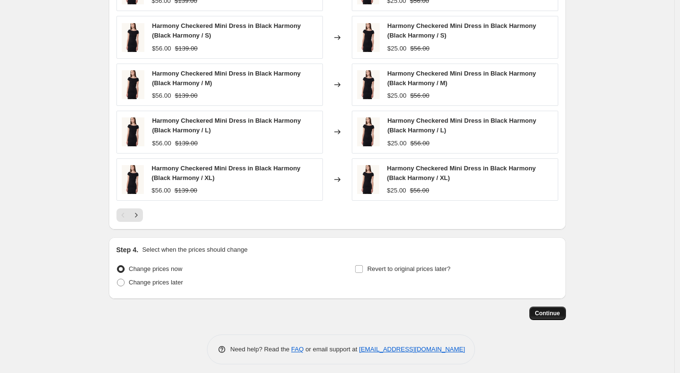
click at [557, 315] on span "Continue" at bounding box center [547, 314] width 25 height 8
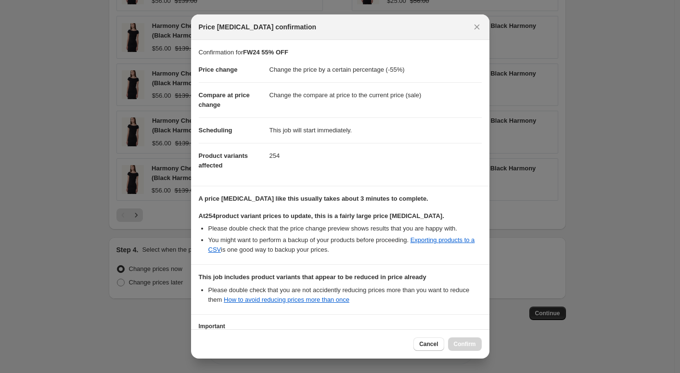
scroll to position [85, 0]
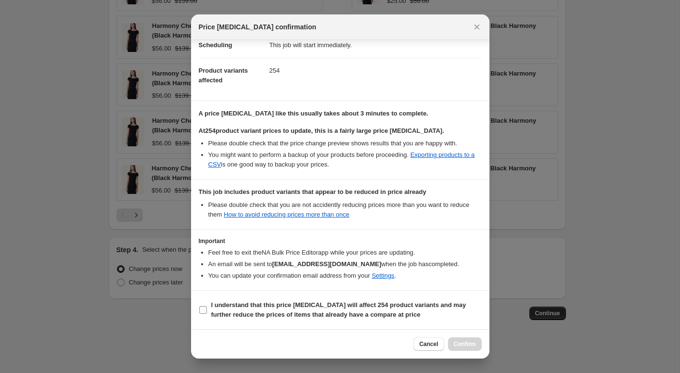
click at [204, 308] on input "I understand that this price change job will affect 254 product variants and ma…" at bounding box center [203, 310] width 8 height 8
checkbox input "true"
click at [472, 342] on span "Confirm" at bounding box center [465, 344] width 22 height 8
